Goal: Transaction & Acquisition: Purchase product/service

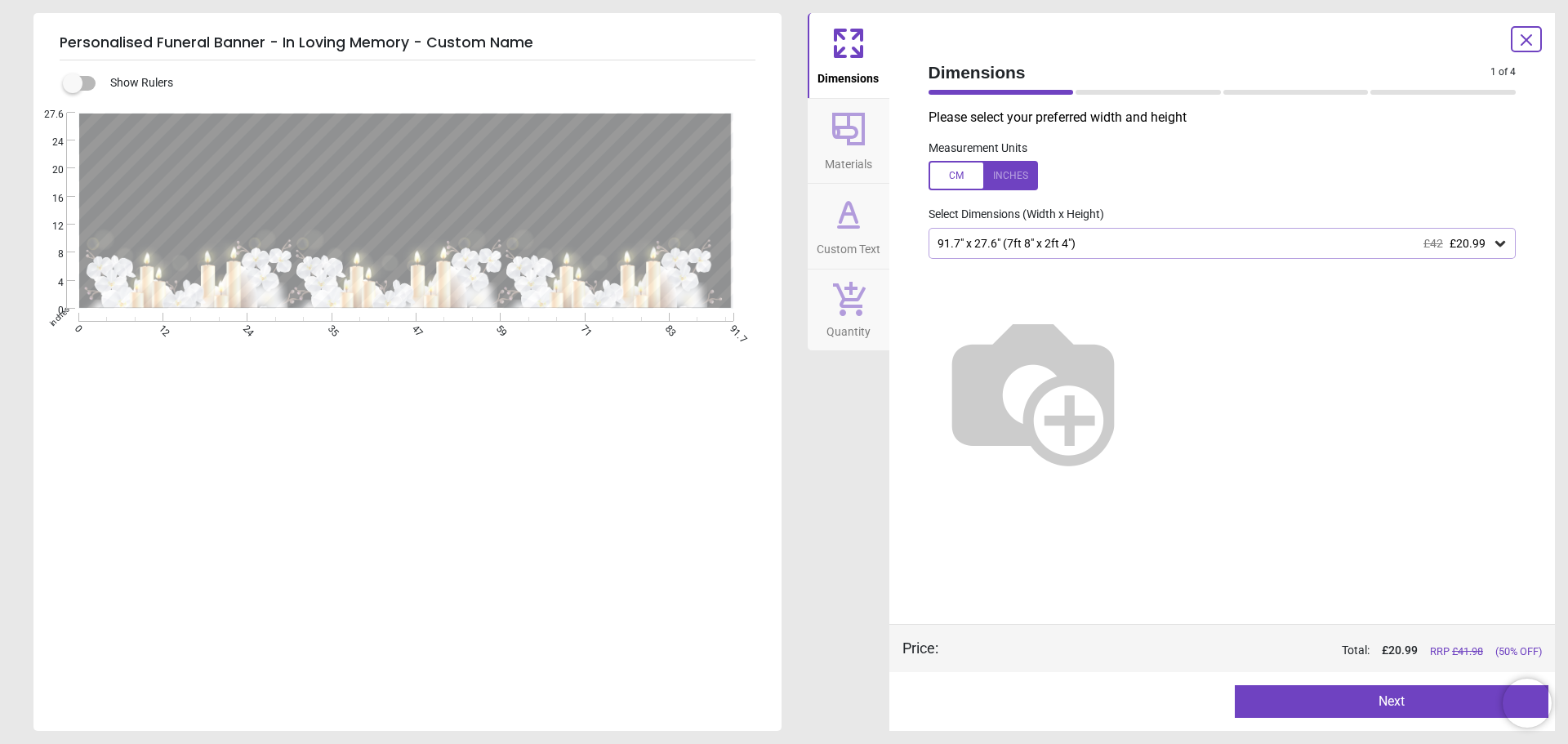
scroll to position [82, 0]
click at [1440, 696] on button "Next" at bounding box center [1391, 701] width 313 height 32
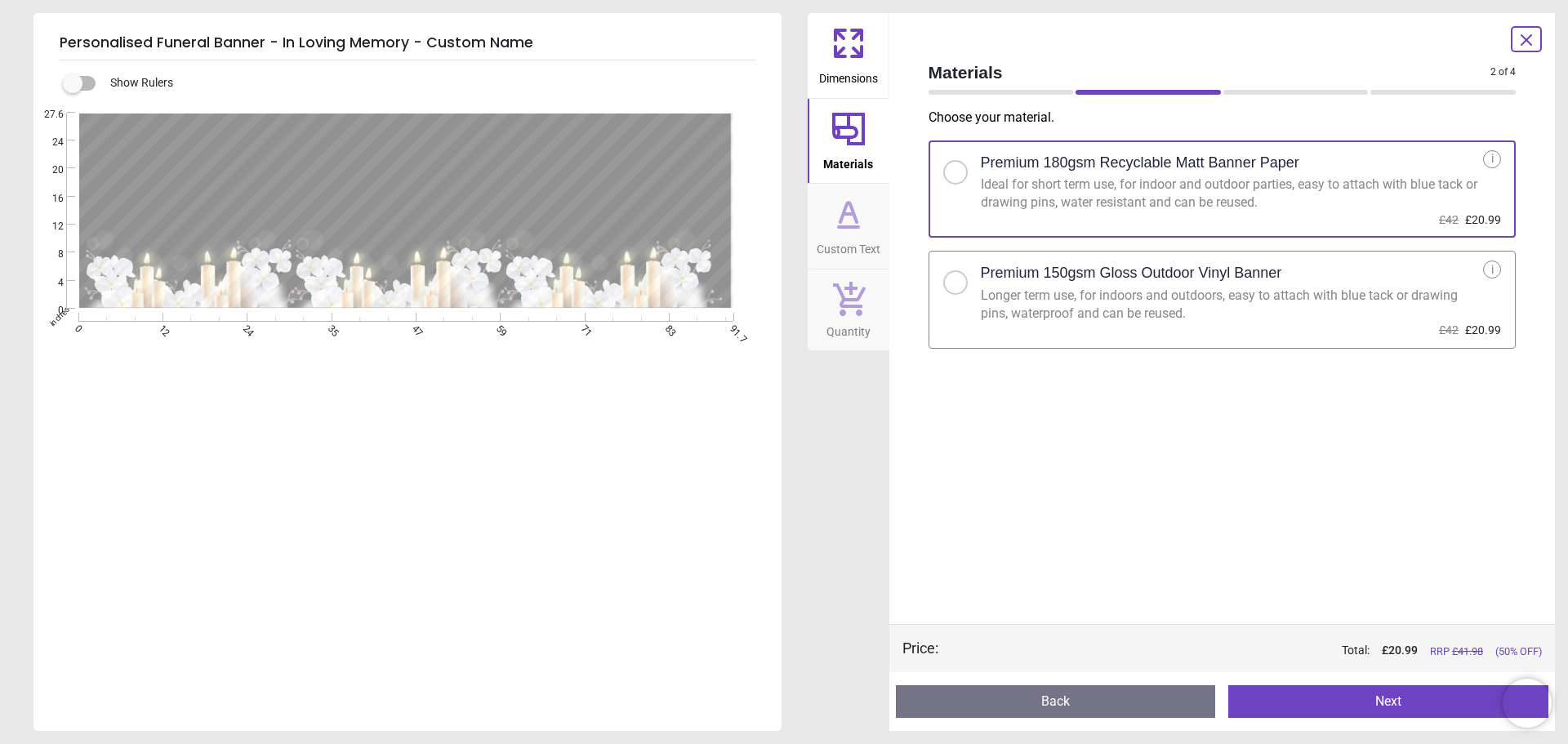
click at [1220, 308] on div "Longer term use, for indoors and outdoors, easy to attach with blue tack or dra…" at bounding box center [1232, 304] width 504 height 37
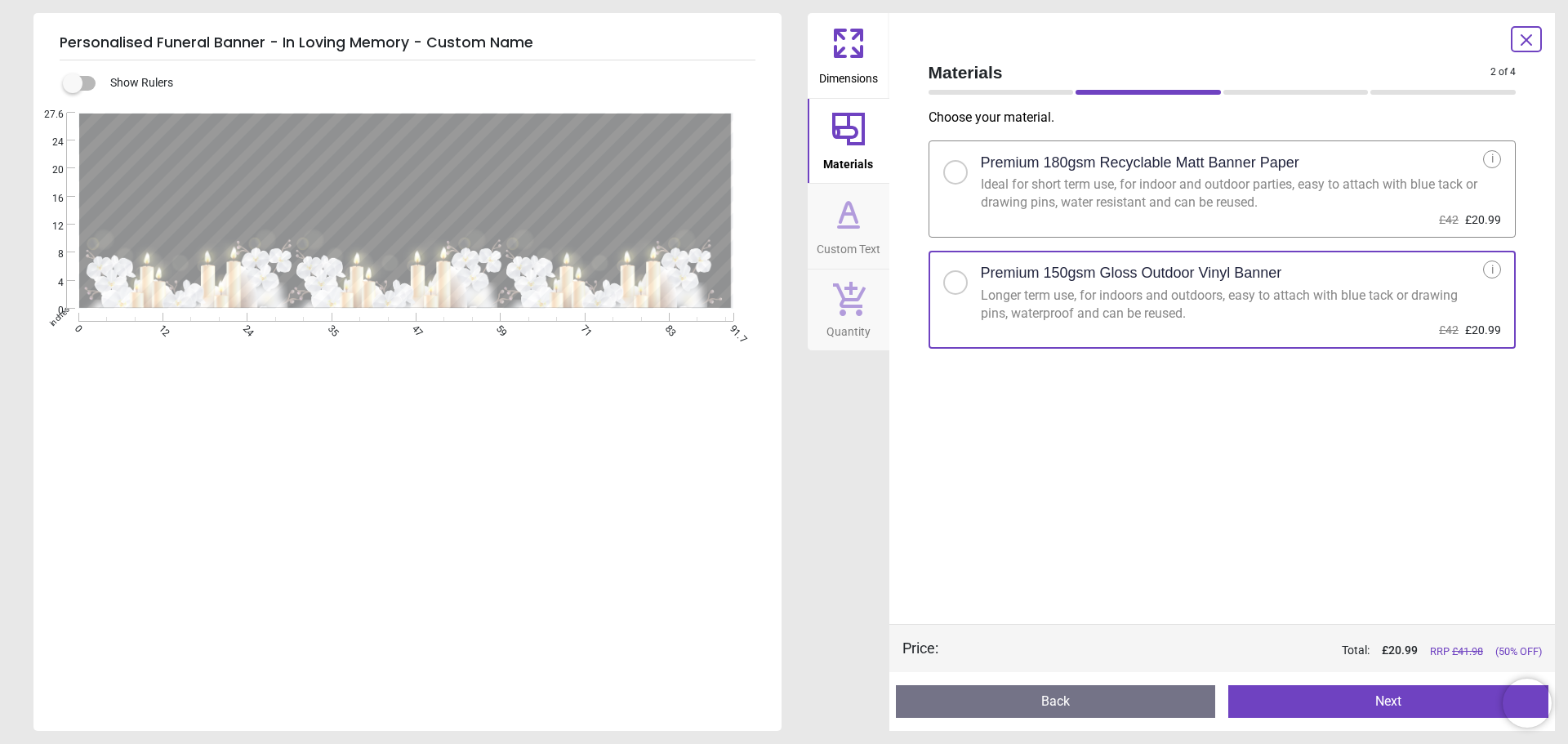
click at [1329, 704] on button "Next" at bounding box center [1388, 701] width 320 height 32
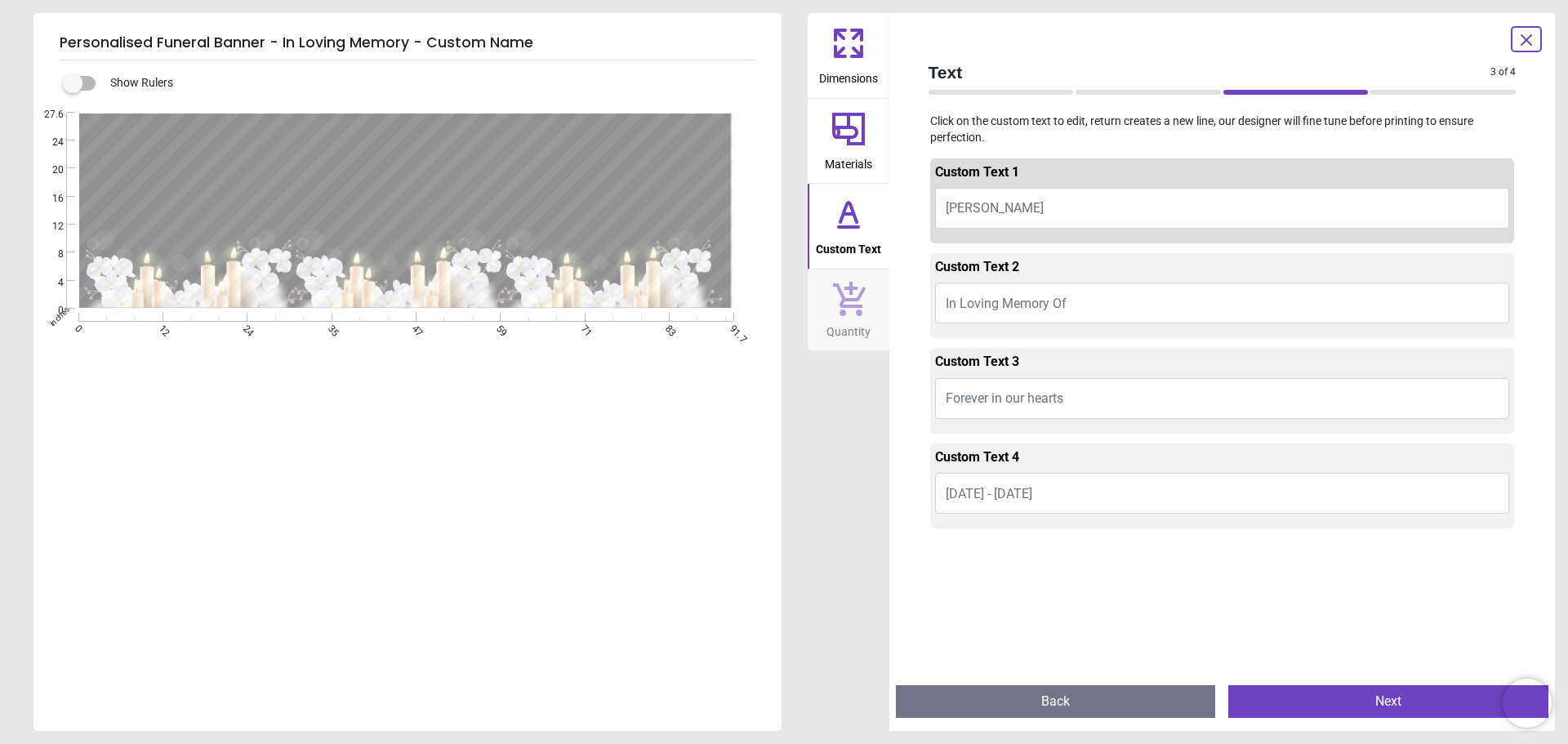
drag, startPoint x: 1038, startPoint y: 217, endPoint x: 926, endPoint y: 206, distance: 112.5
click at [926, 206] on div "Custom Text 1 [PERSON_NAME] Custom Text 2 In Loving Memory Of Custom Text 3 For…" at bounding box center [1222, 411] width 614 height 521
click at [967, 215] on span "[PERSON_NAME]" at bounding box center [994, 207] width 98 height 15
type textarea "*"
type textarea "**********"
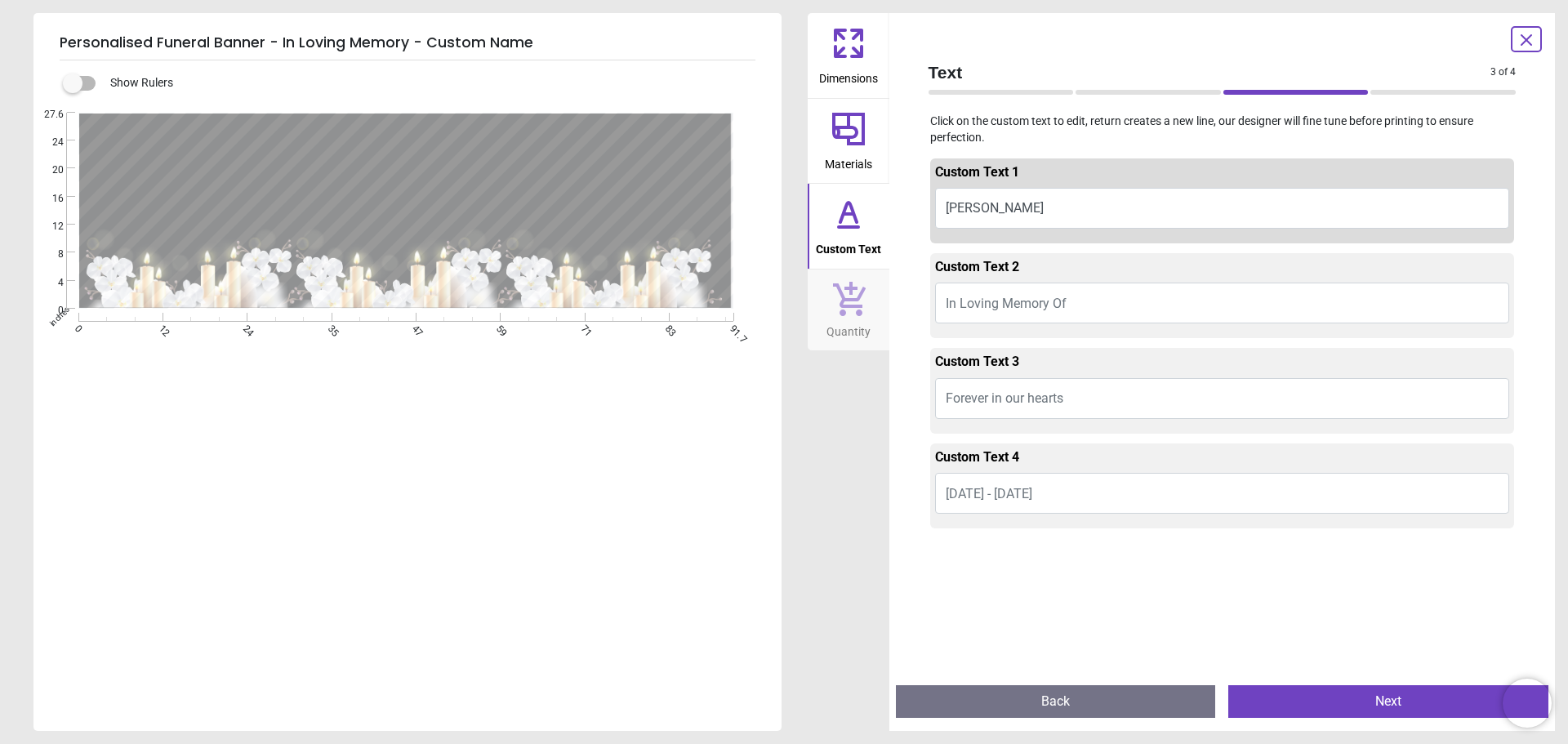
drag, startPoint x: 1079, startPoint y: 403, endPoint x: 1056, endPoint y: 400, distance: 23.2
click at [1056, 400] on button "Forever in our hearts" at bounding box center [1222, 398] width 575 height 40
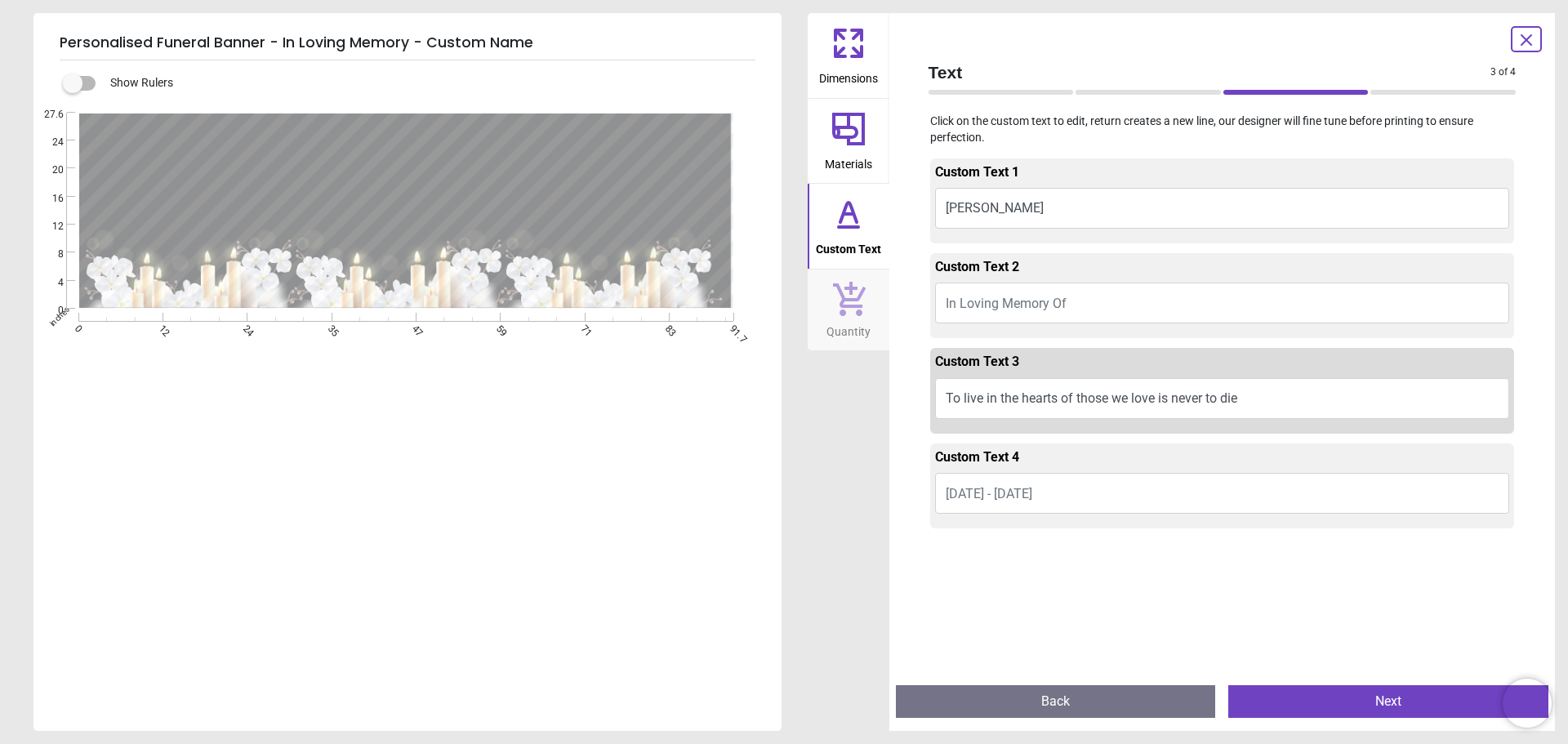
type textarea "**********"
click at [966, 495] on span "[DATE] - [DATE]" at bounding box center [989, 493] width 86 height 15
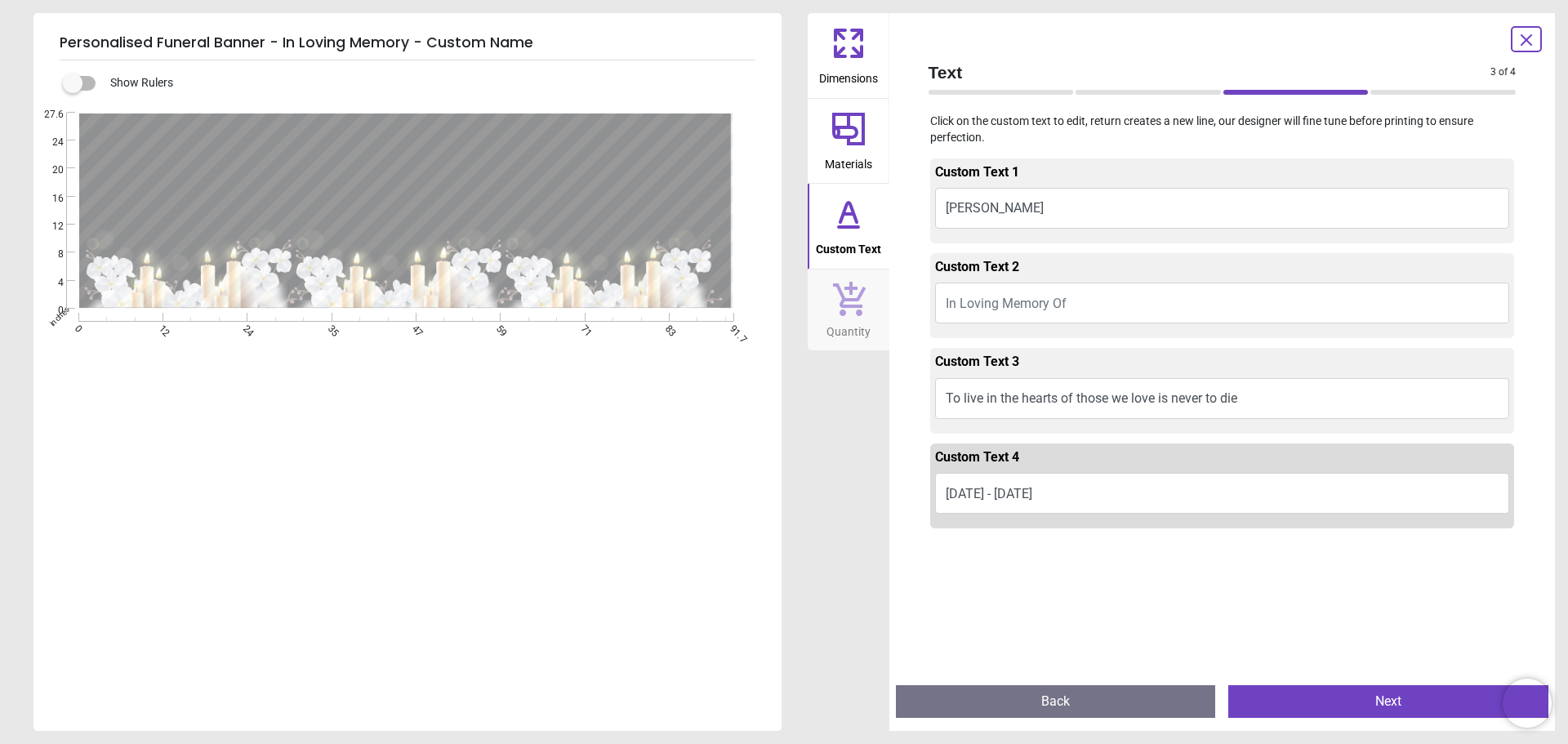
type textarea "**********"
click at [1377, 688] on button "Next" at bounding box center [1388, 701] width 320 height 32
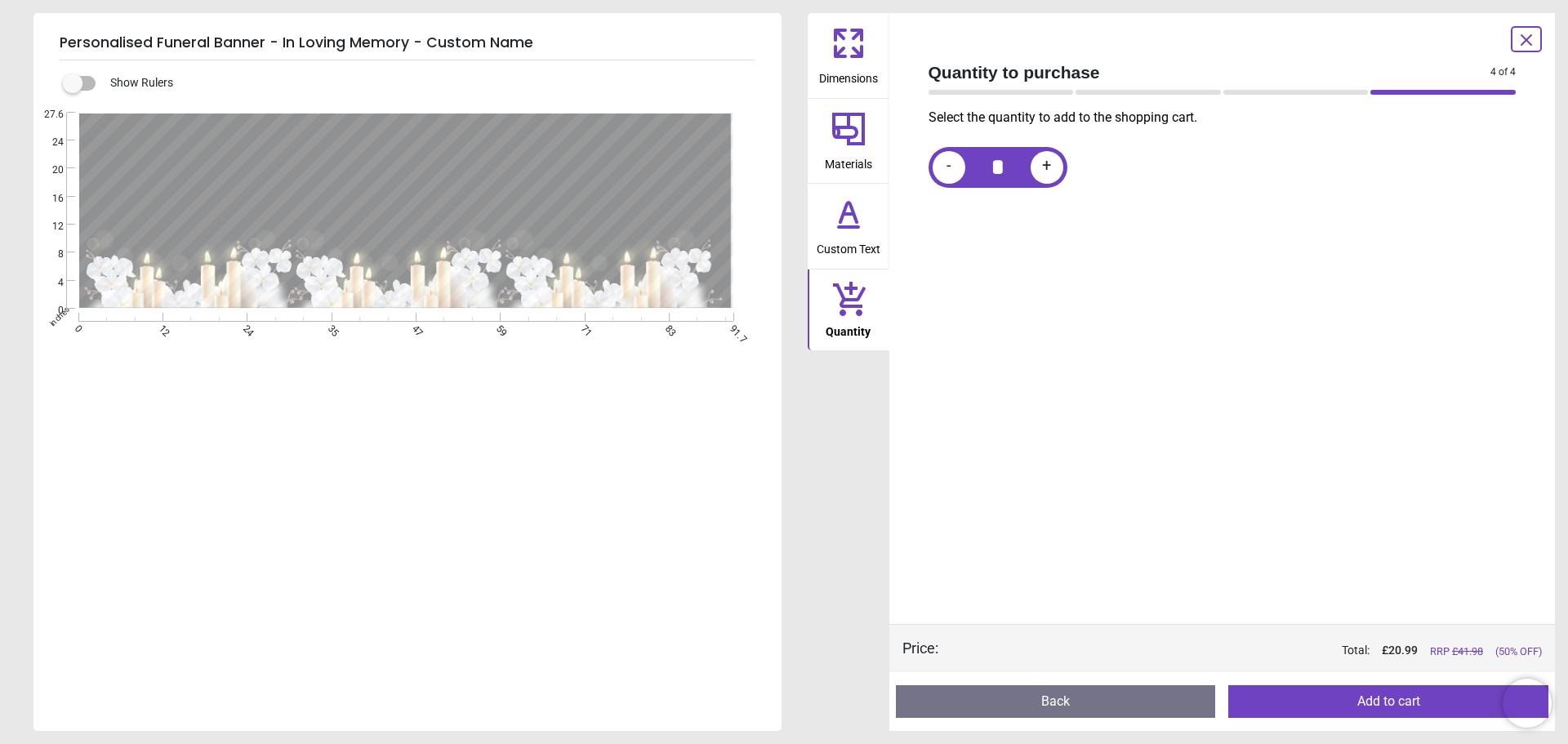
click at [1005, 708] on button "Back" at bounding box center [1056, 701] width 320 height 32
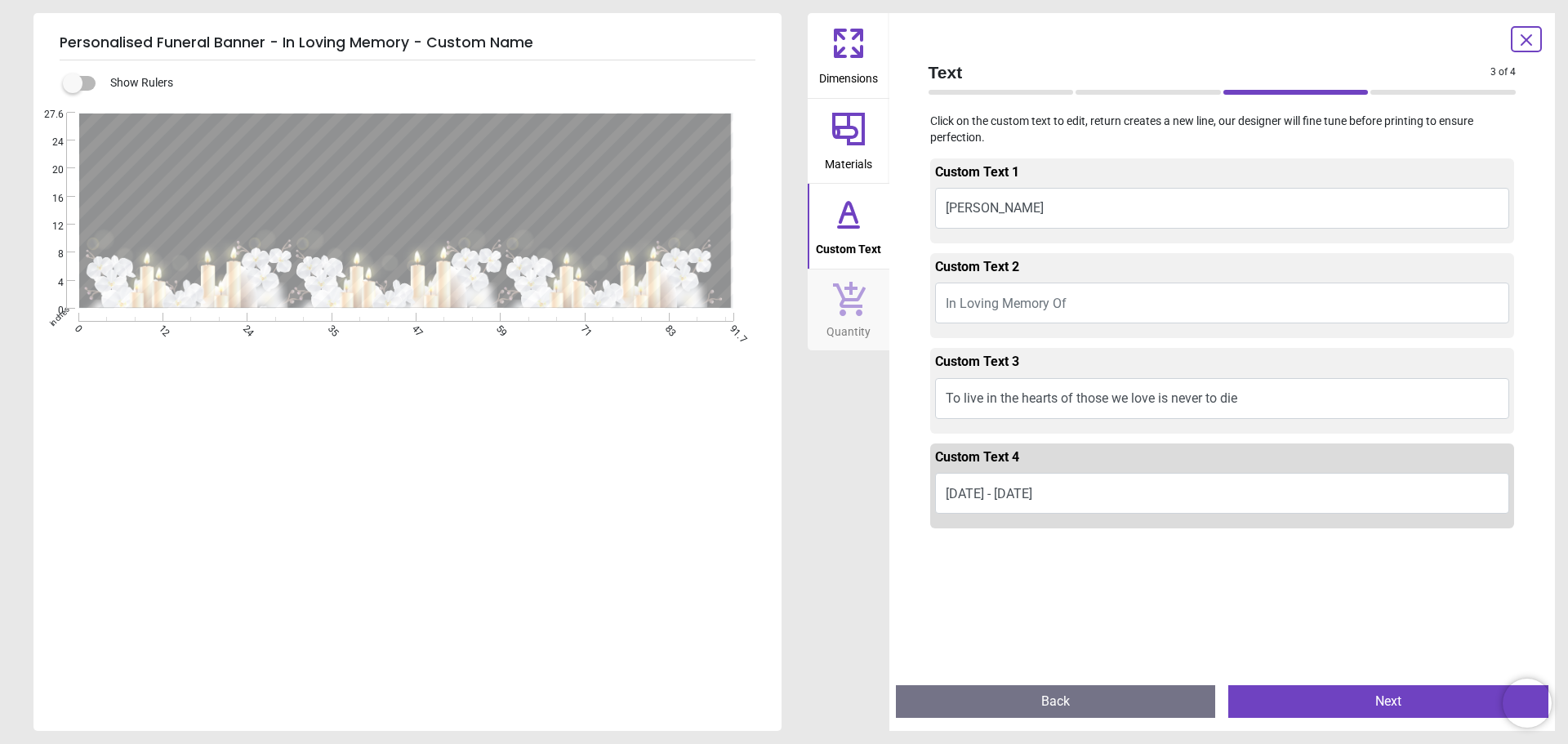
click at [839, 160] on span "Materials" at bounding box center [848, 161] width 48 height 24
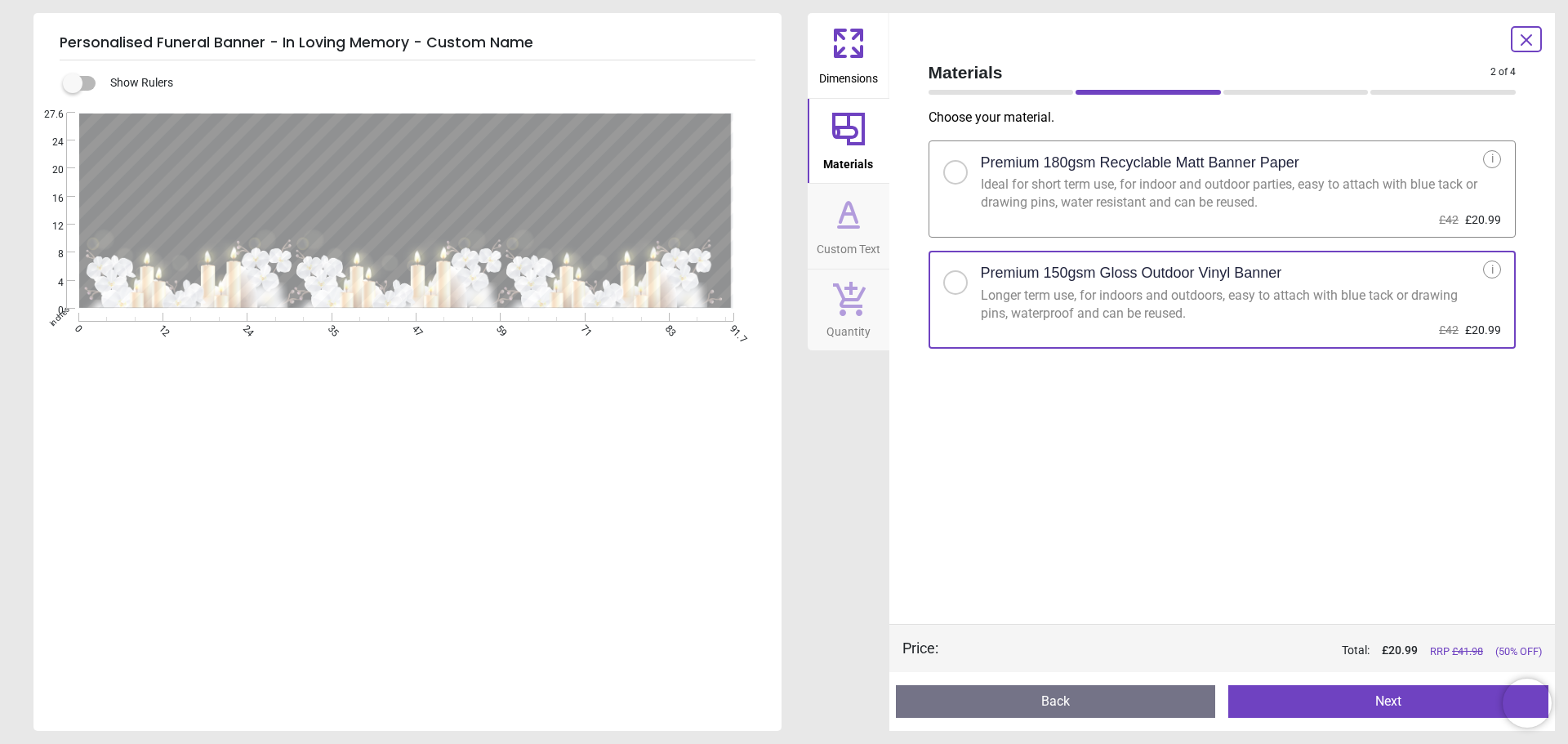
click at [842, 217] on icon at bounding box center [848, 213] width 16 height 20
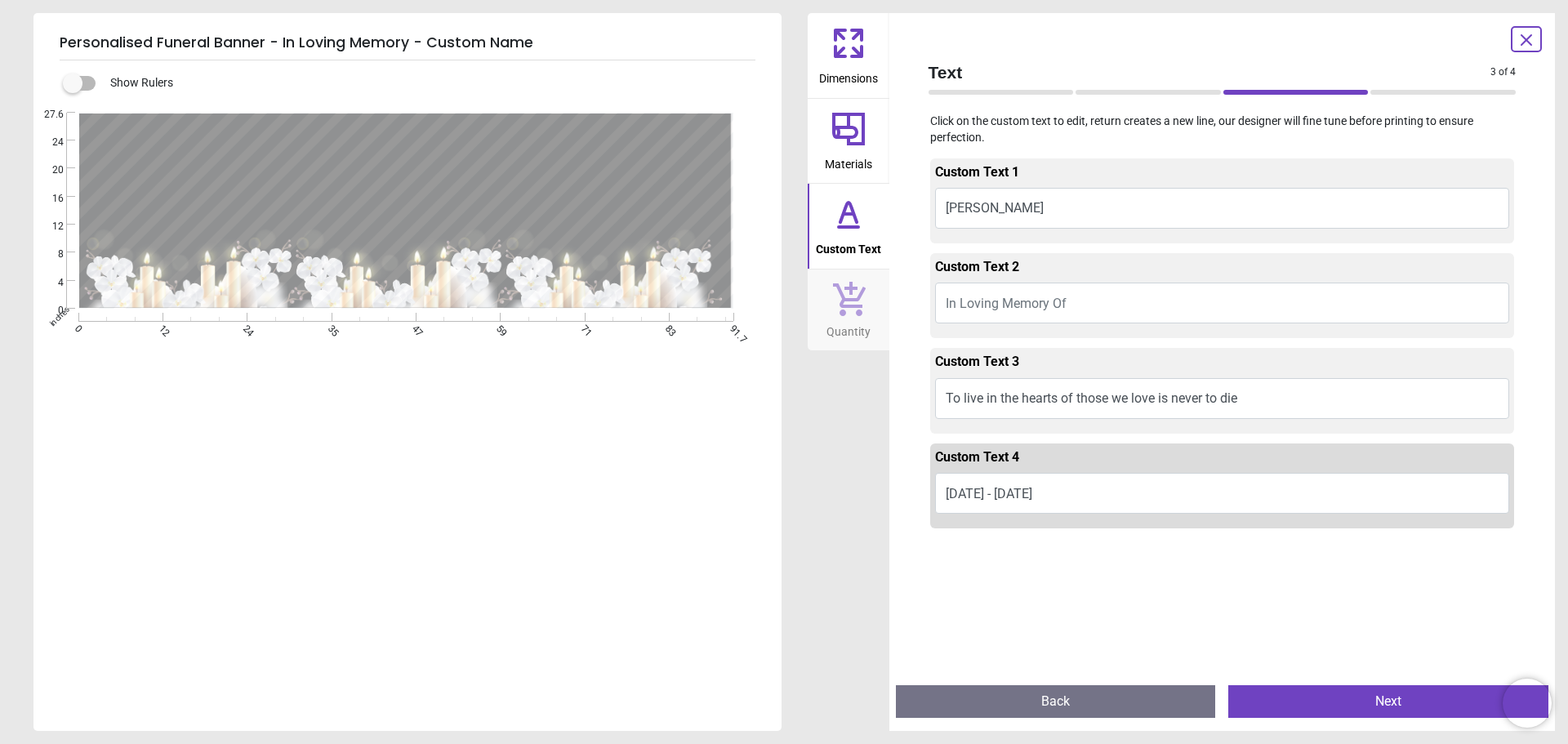
click at [1047, 697] on button "Back" at bounding box center [1056, 701] width 320 height 32
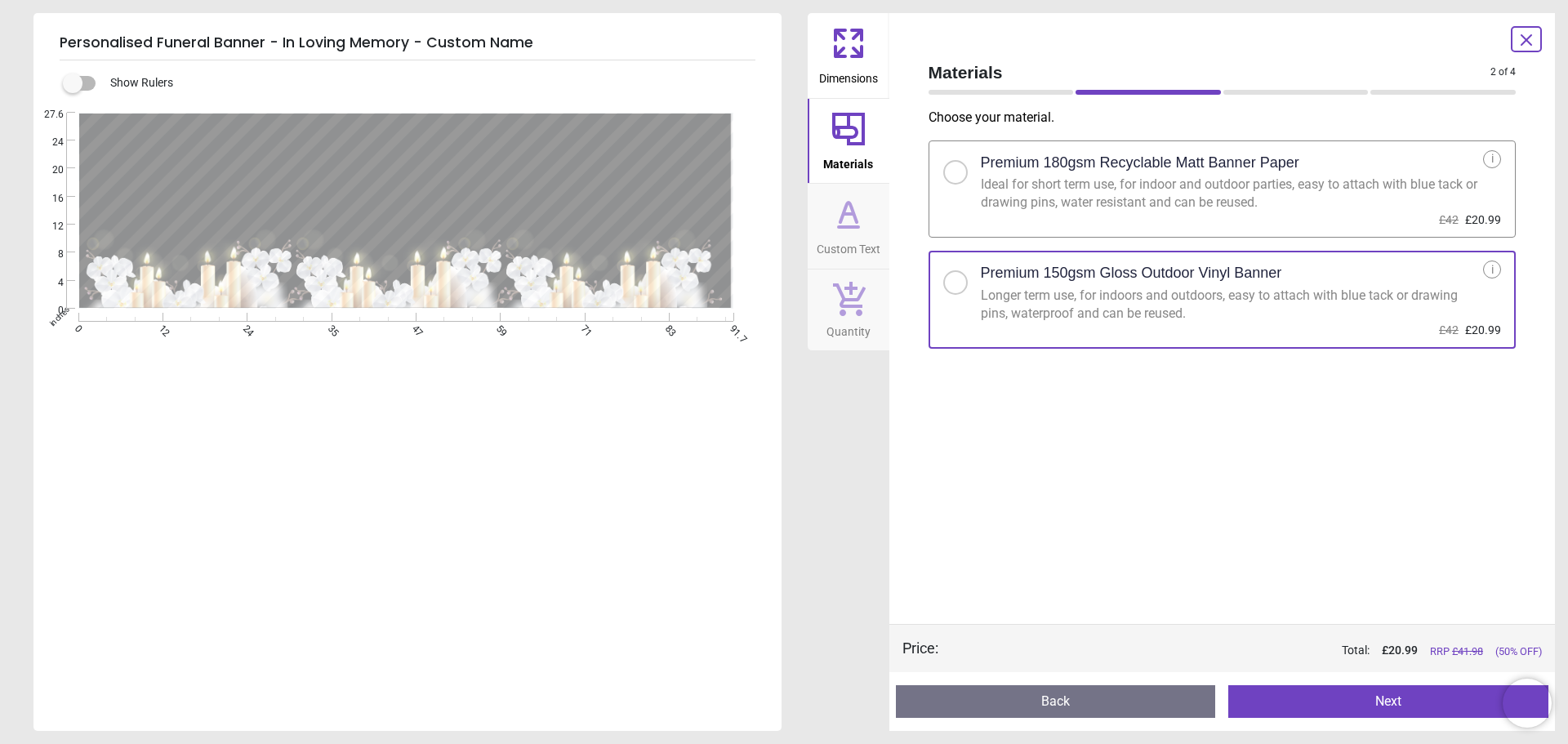
click at [1047, 697] on button "Back" at bounding box center [1056, 701] width 320 height 32
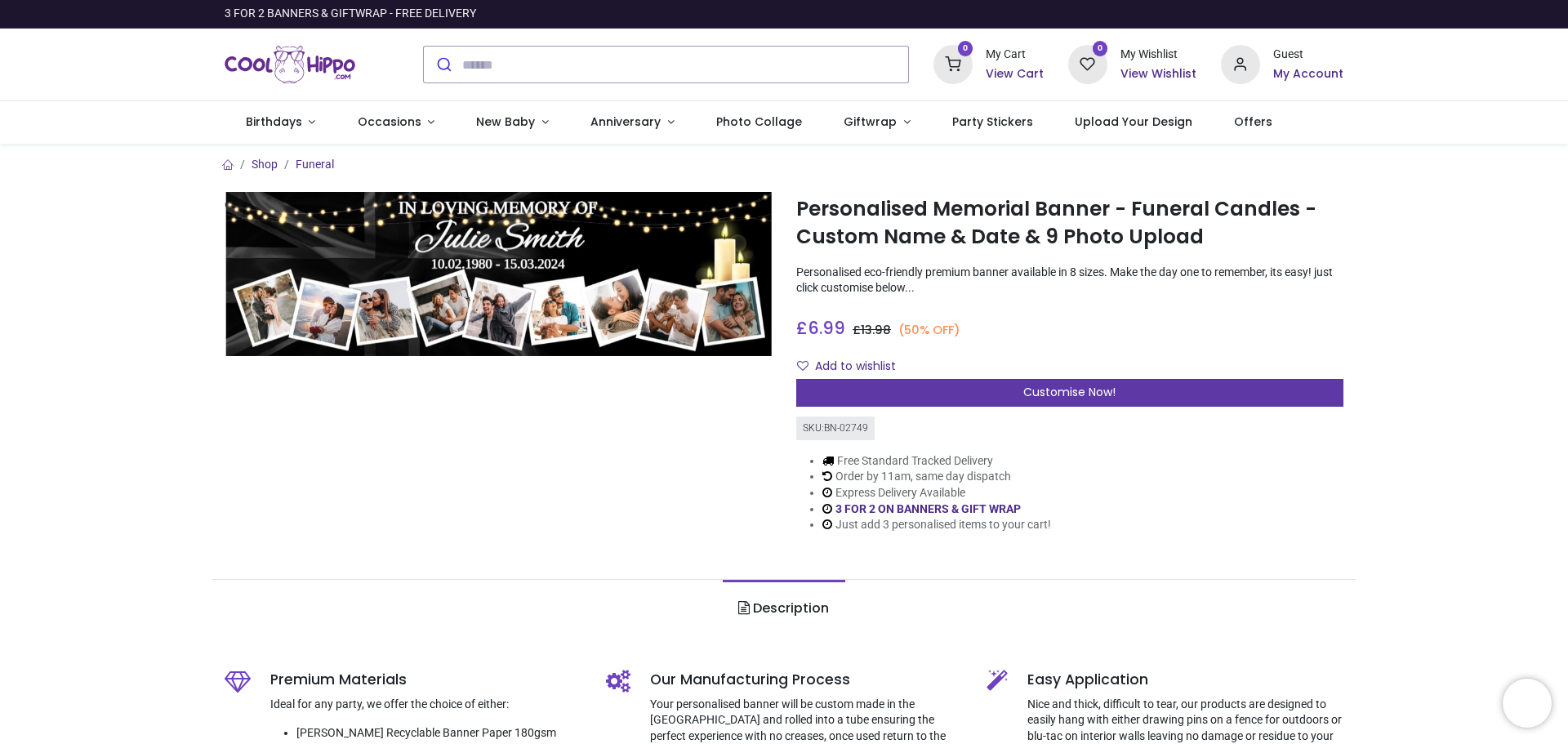
click at [1050, 386] on span "Customise Now!" at bounding box center [1069, 392] width 92 height 16
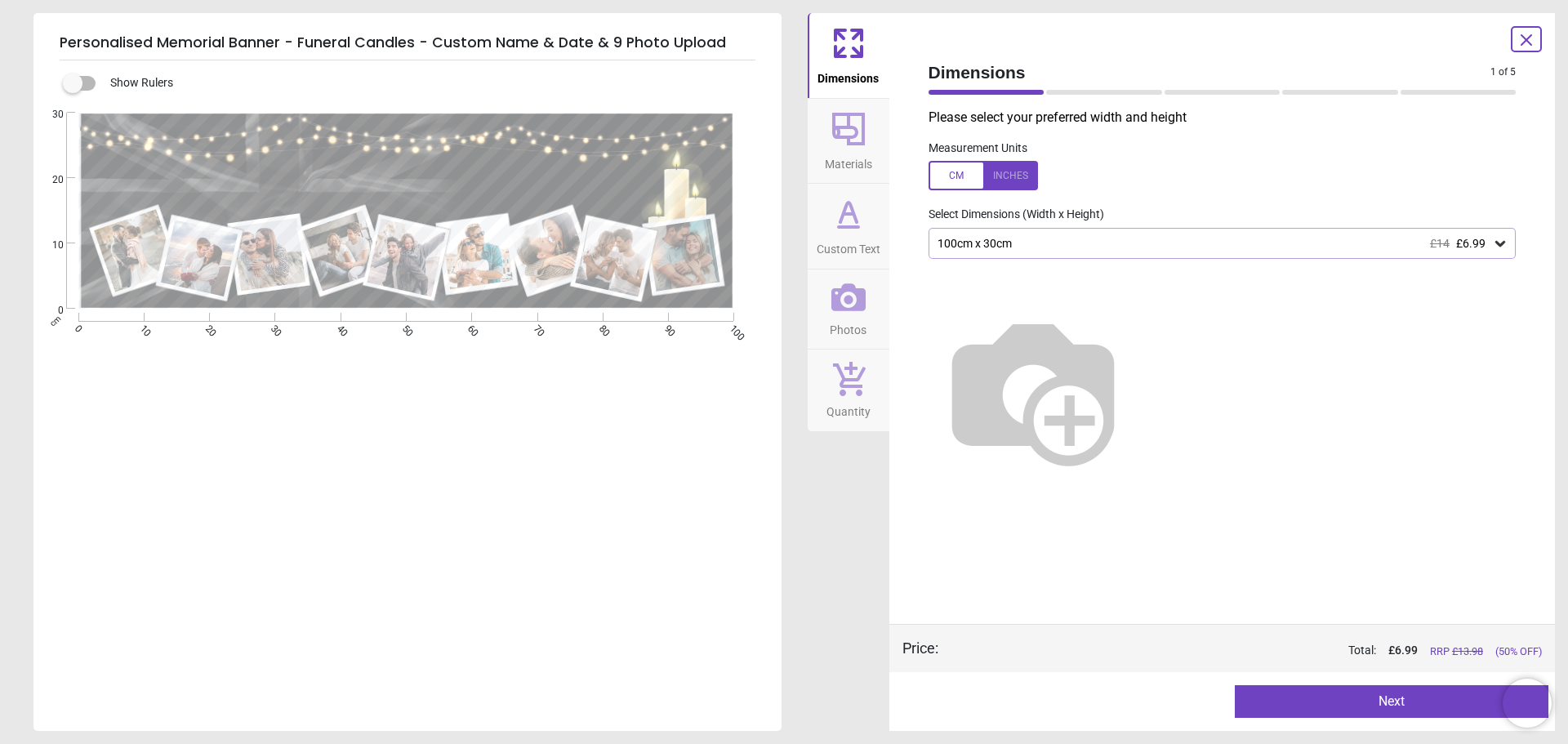
click at [1493, 243] on icon at bounding box center [1500, 243] width 16 height 16
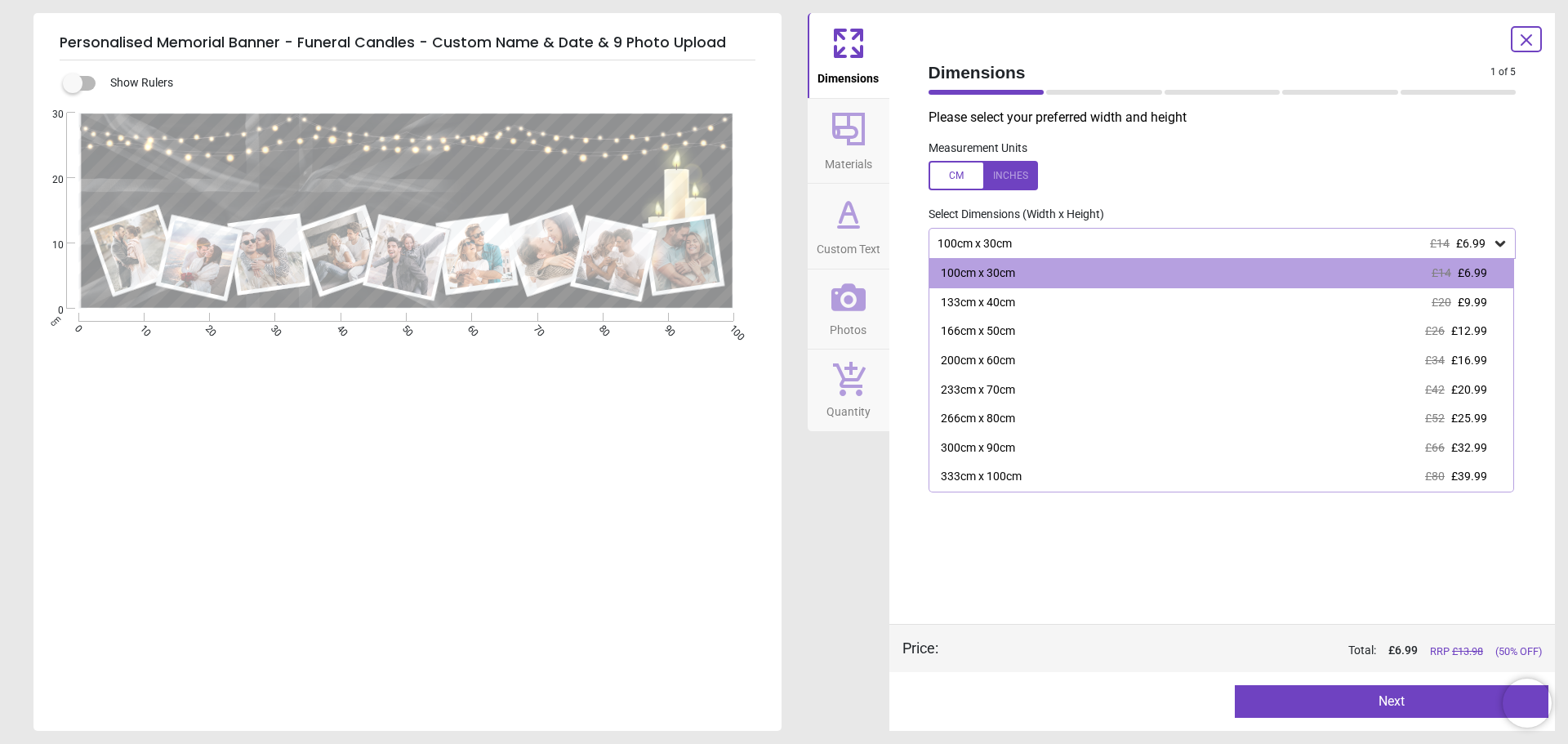
click at [843, 531] on div "Dimensions Materials Custom Text Photos Quantity" at bounding box center [848, 372] width 82 height 718
click at [1003, 170] on div at bounding box center [984, 175] width 109 height 30
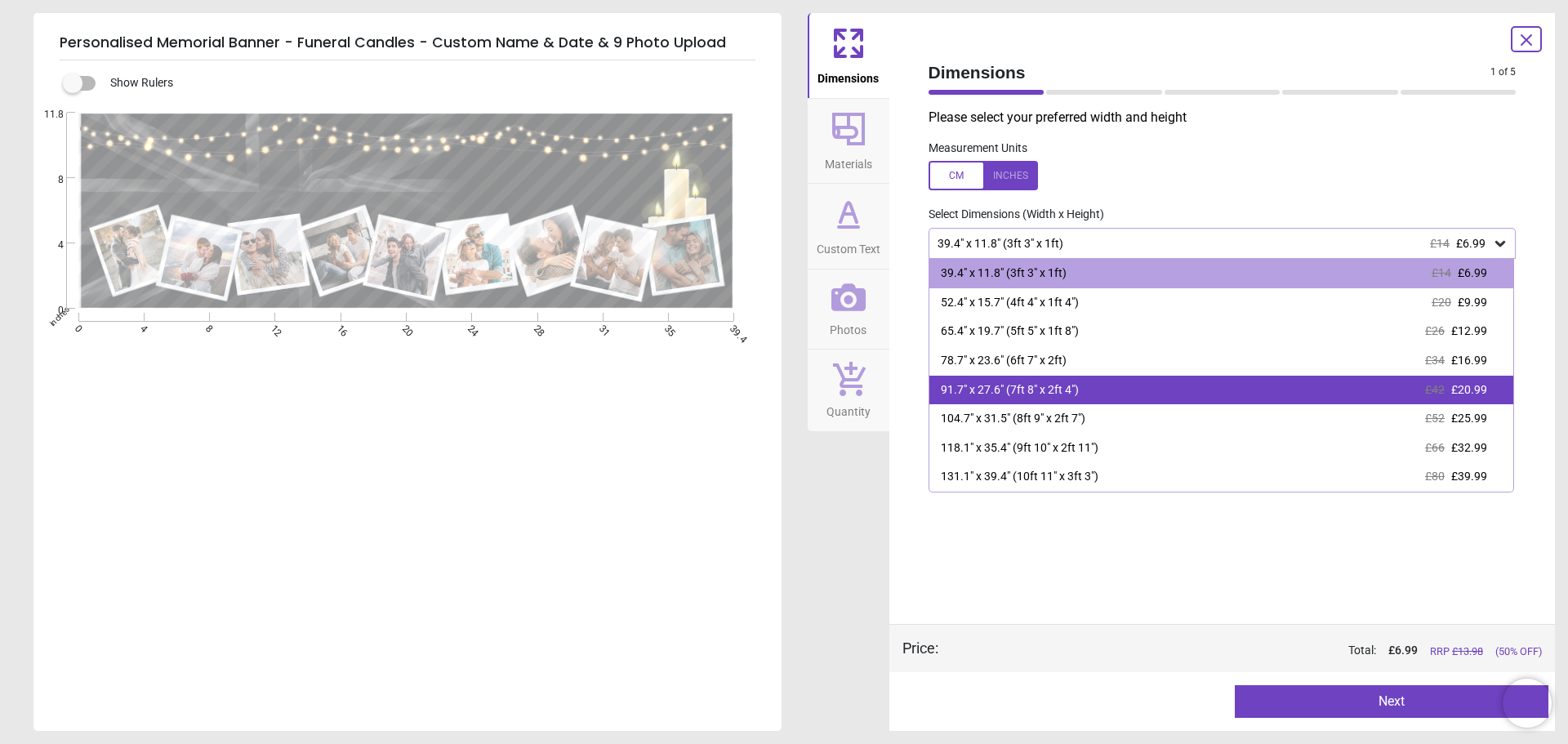
click at [1069, 394] on div "91.7" x 27.6" (7ft 8" x 2ft 4")" at bounding box center [1010, 390] width 138 height 16
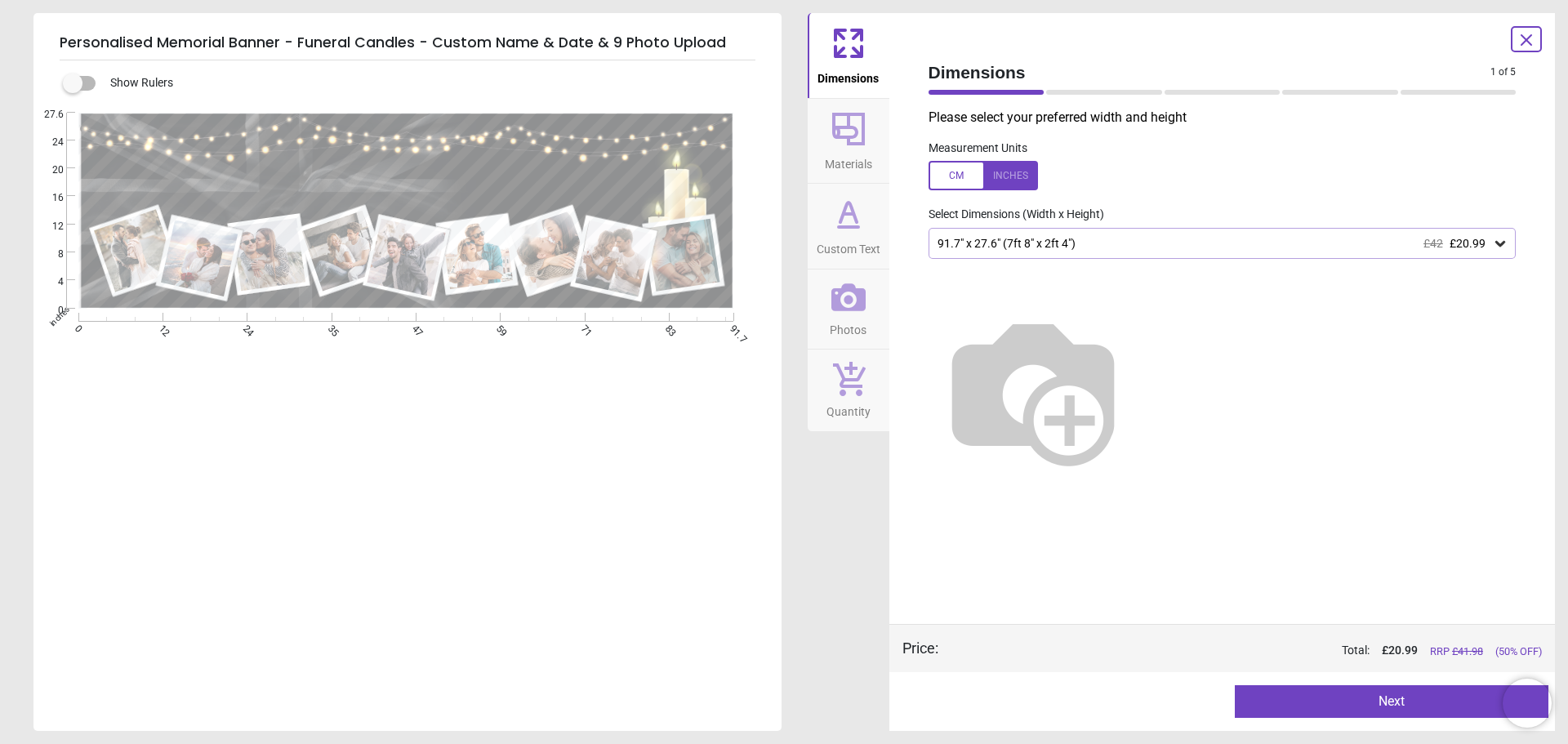
click at [1432, 702] on button "Next" at bounding box center [1391, 701] width 313 height 32
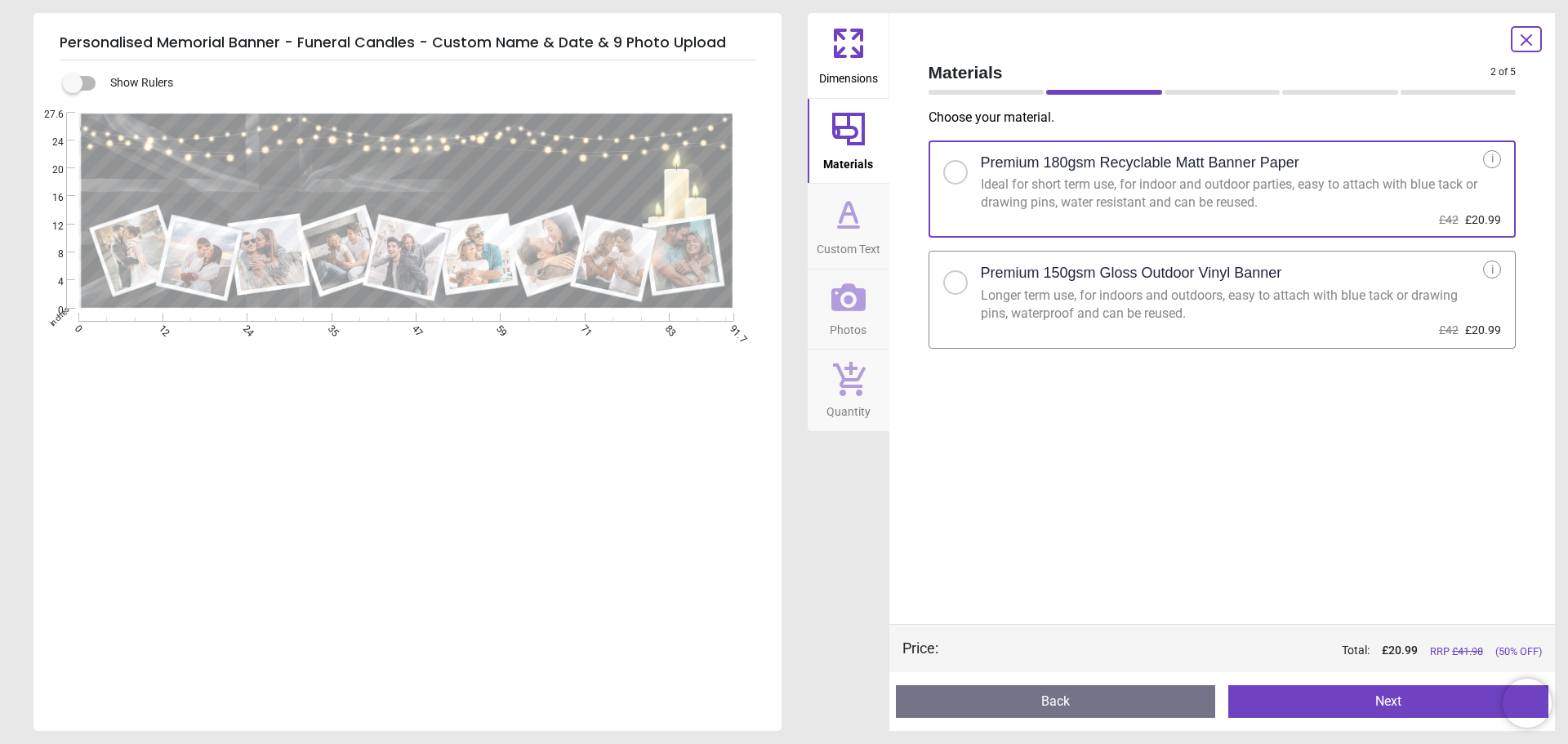
click at [1303, 297] on div "Longer term use, for indoors and outdoors, easy to attach with blue tack or dra…" at bounding box center [1232, 304] width 504 height 37
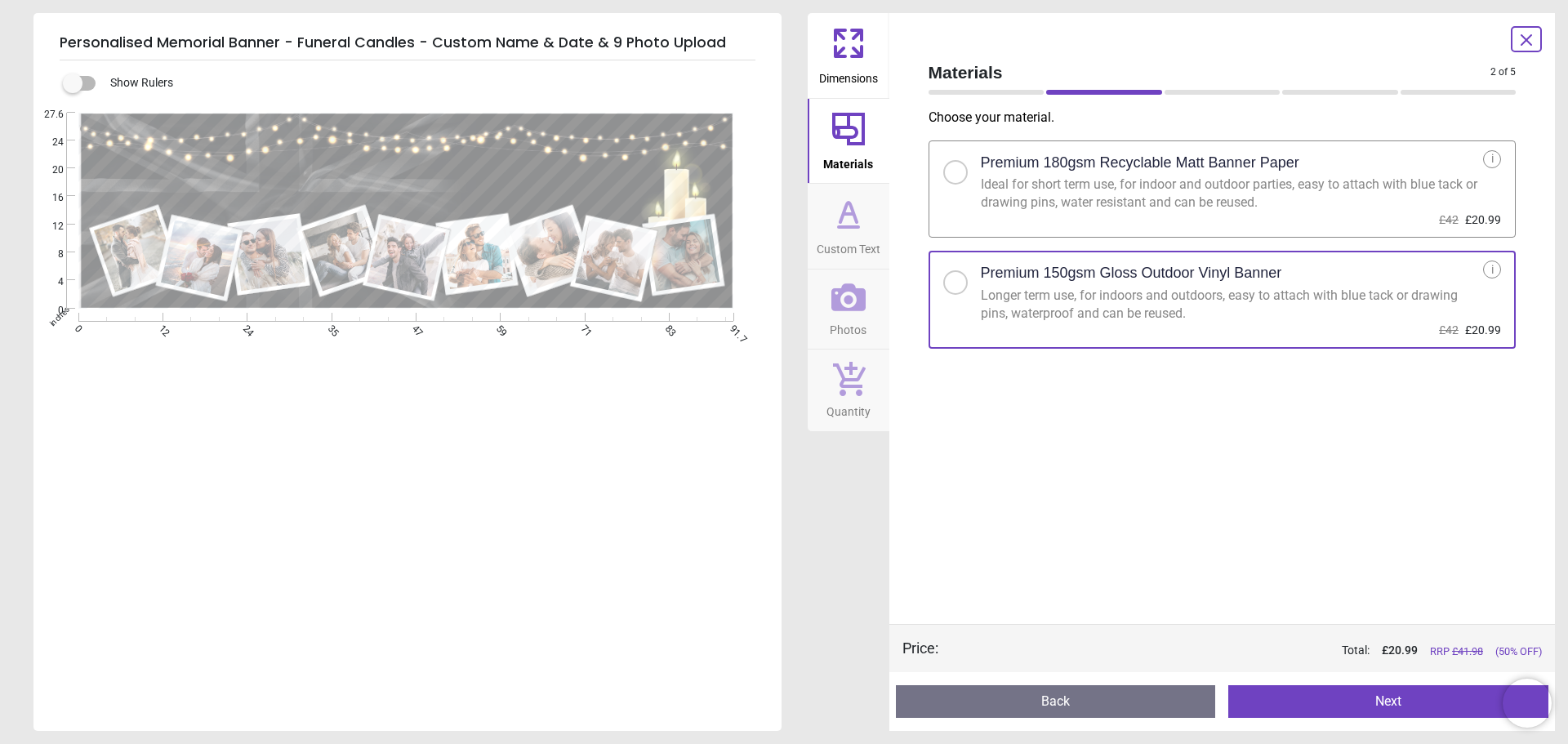
click at [1397, 704] on button "Next" at bounding box center [1388, 701] width 320 height 32
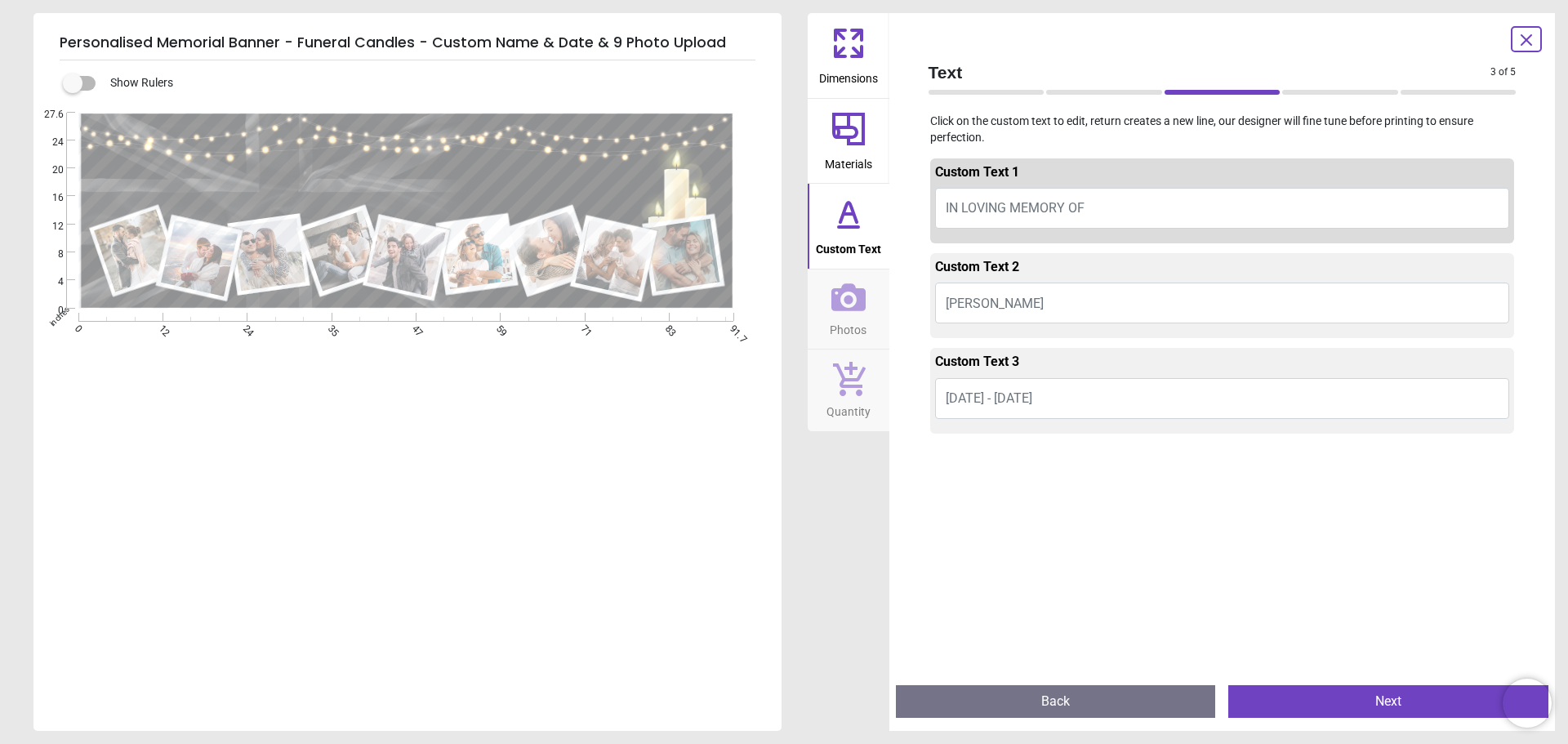
click at [1050, 305] on button "Julie Smith" at bounding box center [1222, 302] width 575 height 40
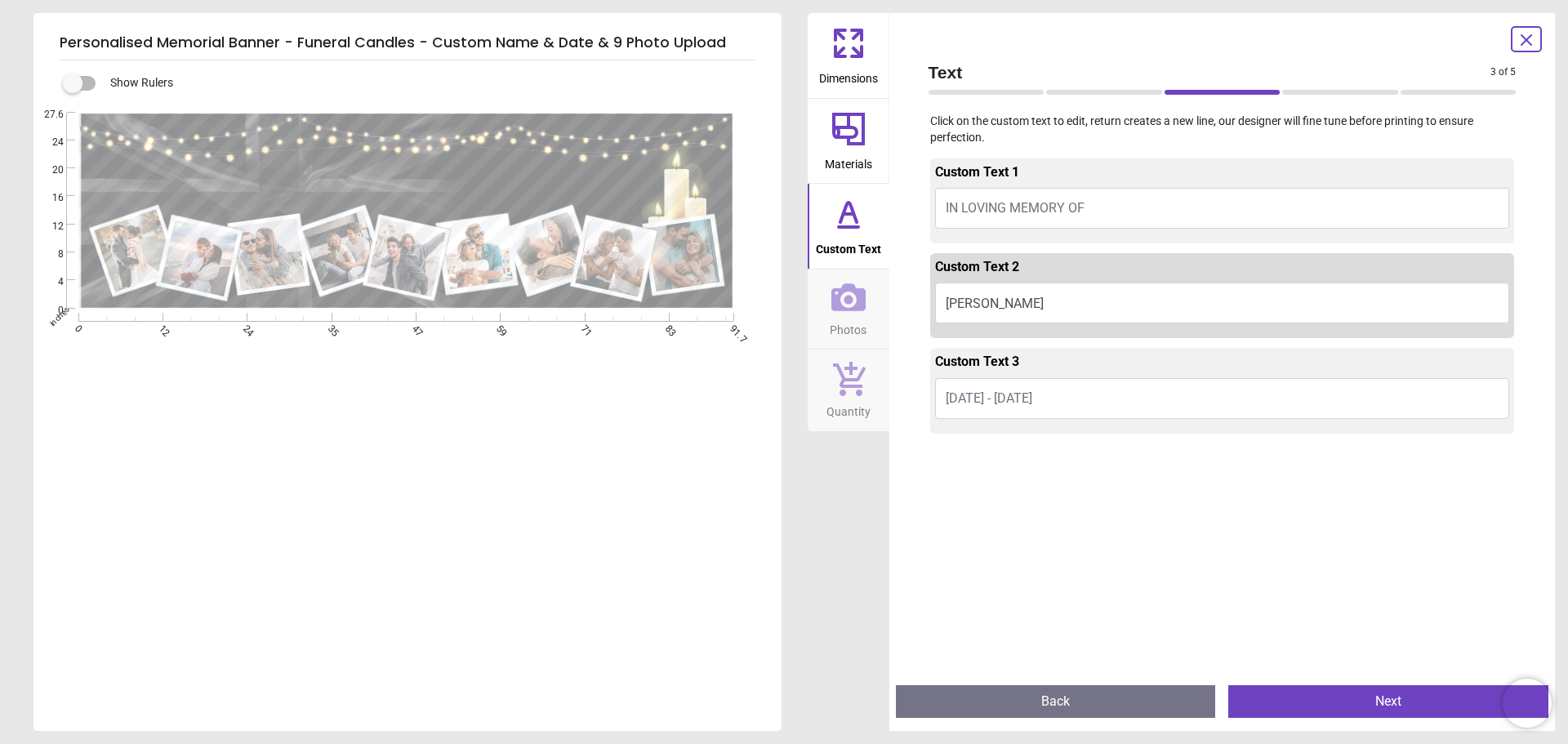
type textarea "**********"
click at [992, 403] on span "10.02.1980 - 15.03.2024" at bounding box center [989, 398] width 86 height 15
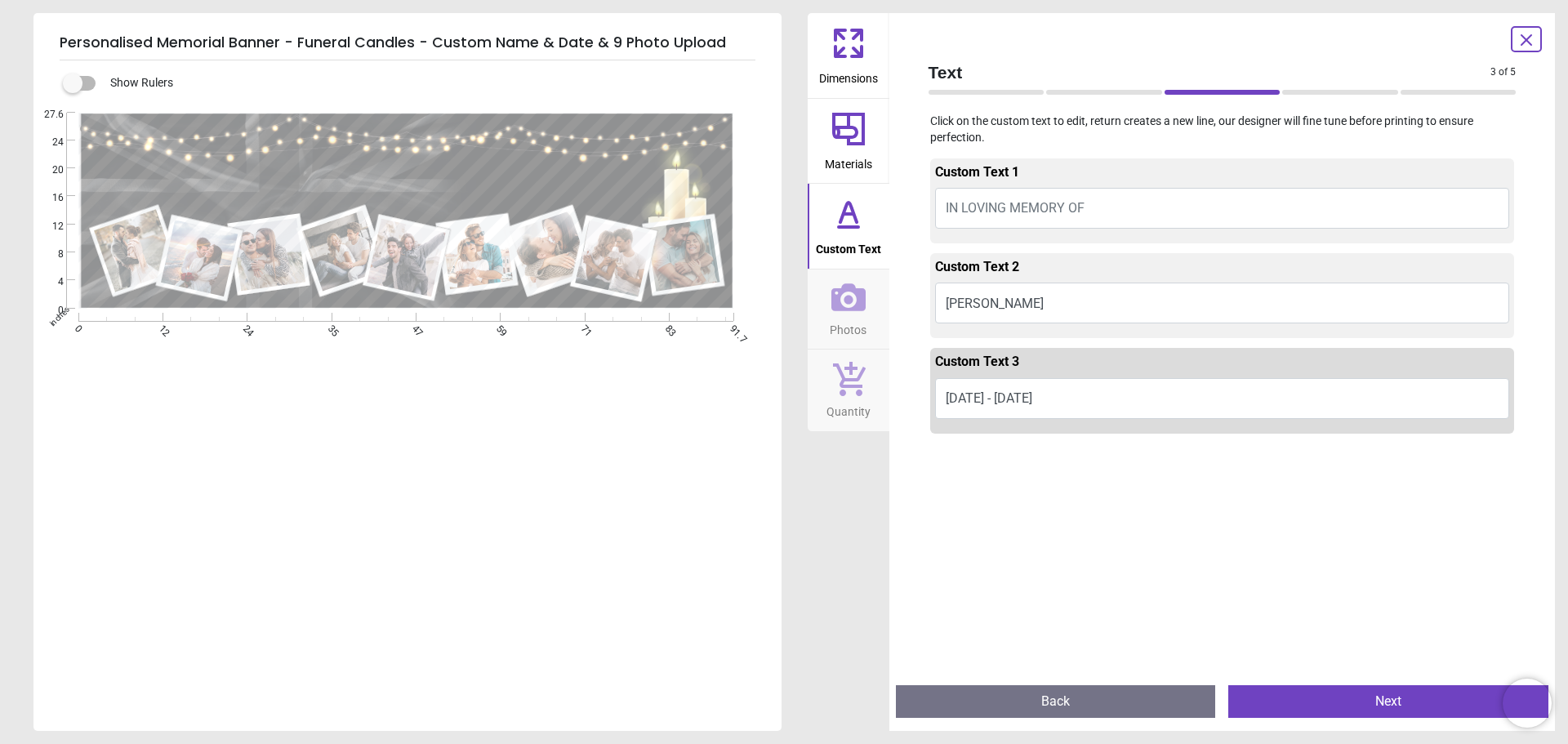
type textarea "**********"
click at [1386, 707] on button "Next" at bounding box center [1388, 701] width 320 height 32
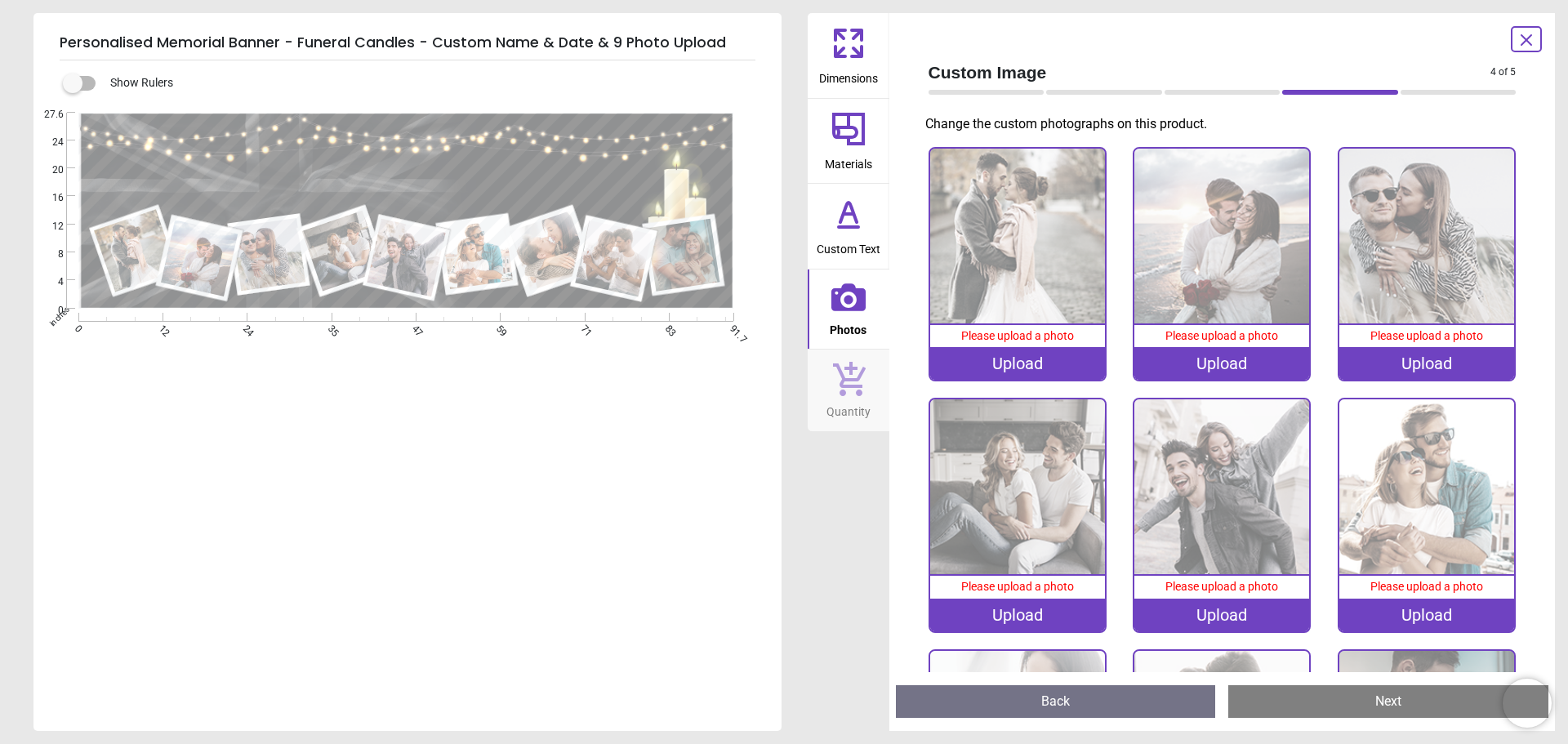
click at [1000, 353] on div "Upload" at bounding box center [1017, 363] width 175 height 32
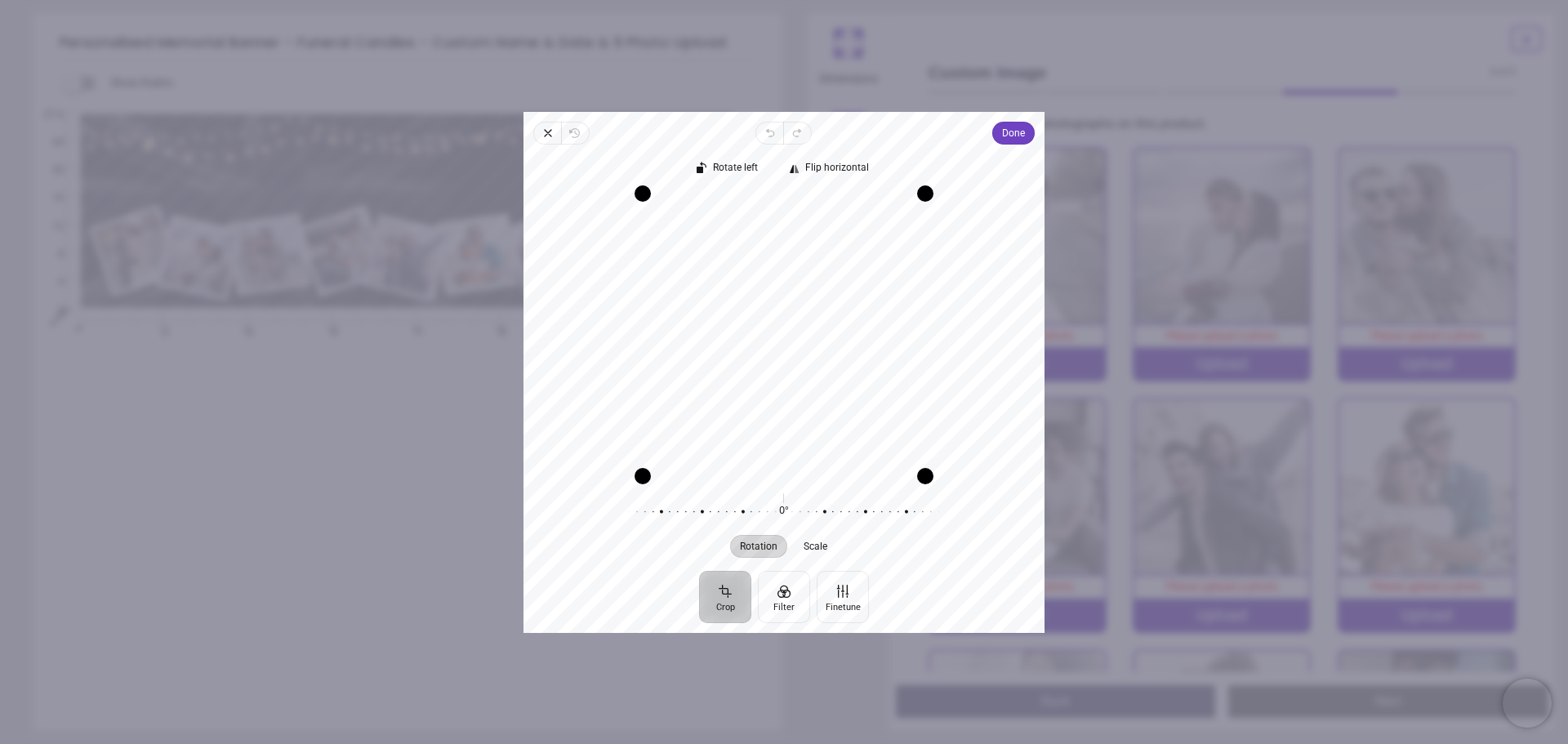
drag, startPoint x: 784, startPoint y: 253, endPoint x: 778, endPoint y: 373, distance: 120.1
click at [778, 373] on div "Recenter" at bounding box center [784, 334] width 495 height 283
click at [540, 134] on span "Close" at bounding box center [547, 133] width 28 height 22
